Goal: Information Seeking & Learning: Obtain resource

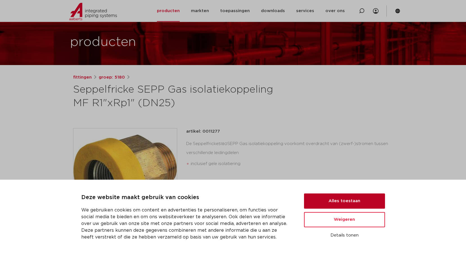
click at [334, 200] on button "Alles toestaan" at bounding box center [344, 200] width 81 height 15
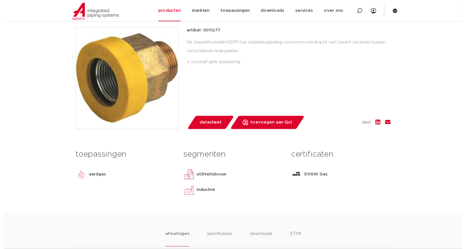
scroll to position [127, 0]
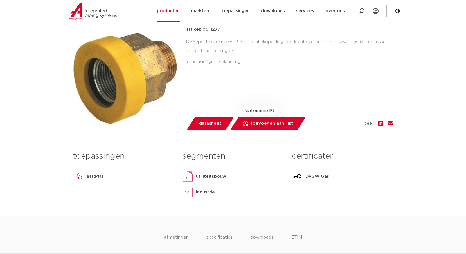
click at [262, 127] on span "toevoegen aan lijst" at bounding box center [271, 123] width 42 height 9
click at [210, 125] on span "datasheet" at bounding box center [210, 123] width 22 height 9
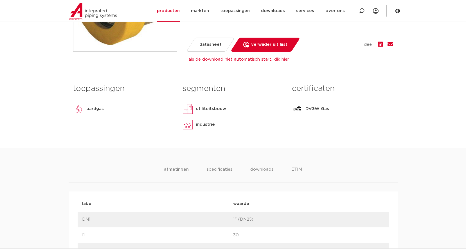
scroll to position [161, 0]
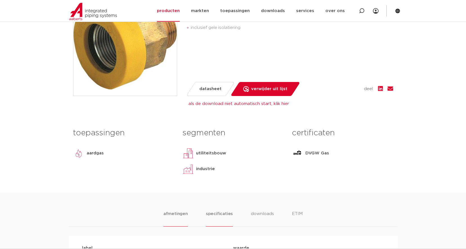
click at [220, 216] on li "specificaties" at bounding box center [219, 219] width 27 height 16
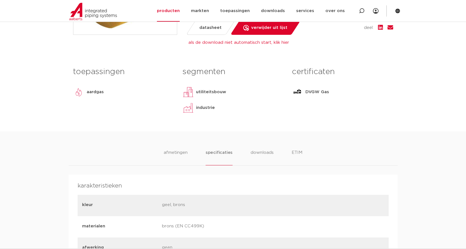
scroll to position [218, 0]
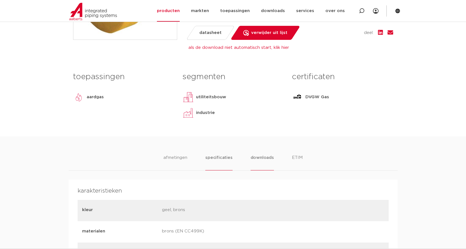
click at [265, 155] on li "downloads" at bounding box center [261, 163] width 23 height 16
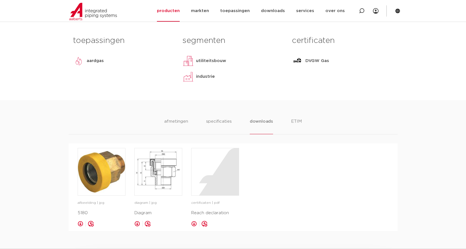
scroll to position [253, 0]
click at [299, 121] on li "ETIM" at bounding box center [296, 127] width 10 height 16
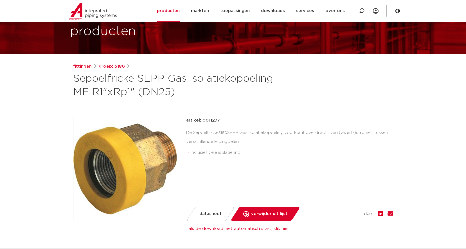
scroll to position [0, 0]
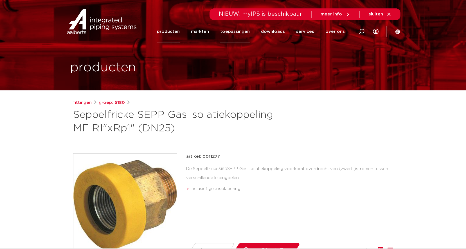
click at [242, 31] on link "toepassingen" at bounding box center [235, 32] width 30 height 22
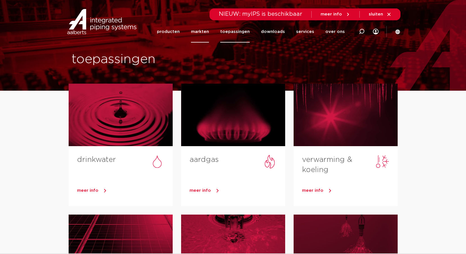
click at [205, 30] on link "markten" at bounding box center [200, 32] width 18 height 22
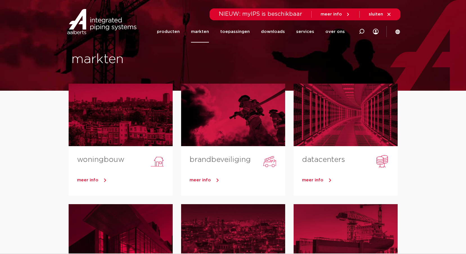
click at [272, 32] on link "downloads" at bounding box center [273, 32] width 24 height 22
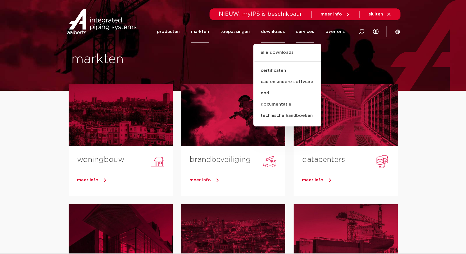
click at [307, 31] on link "services" at bounding box center [305, 32] width 18 height 22
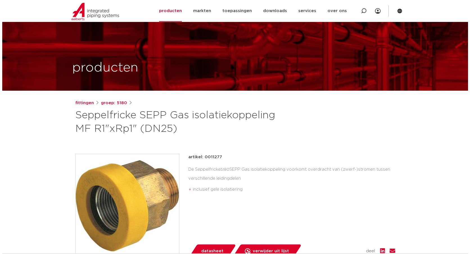
scroll to position [118, 0]
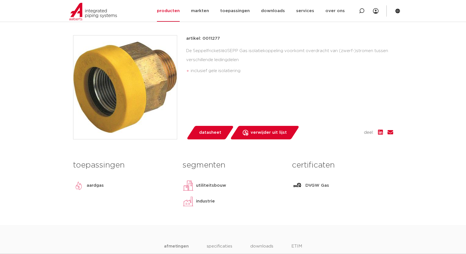
click at [134, 67] on img at bounding box center [124, 86] width 103 height 103
